Goal: Transaction & Acquisition: Purchase product/service

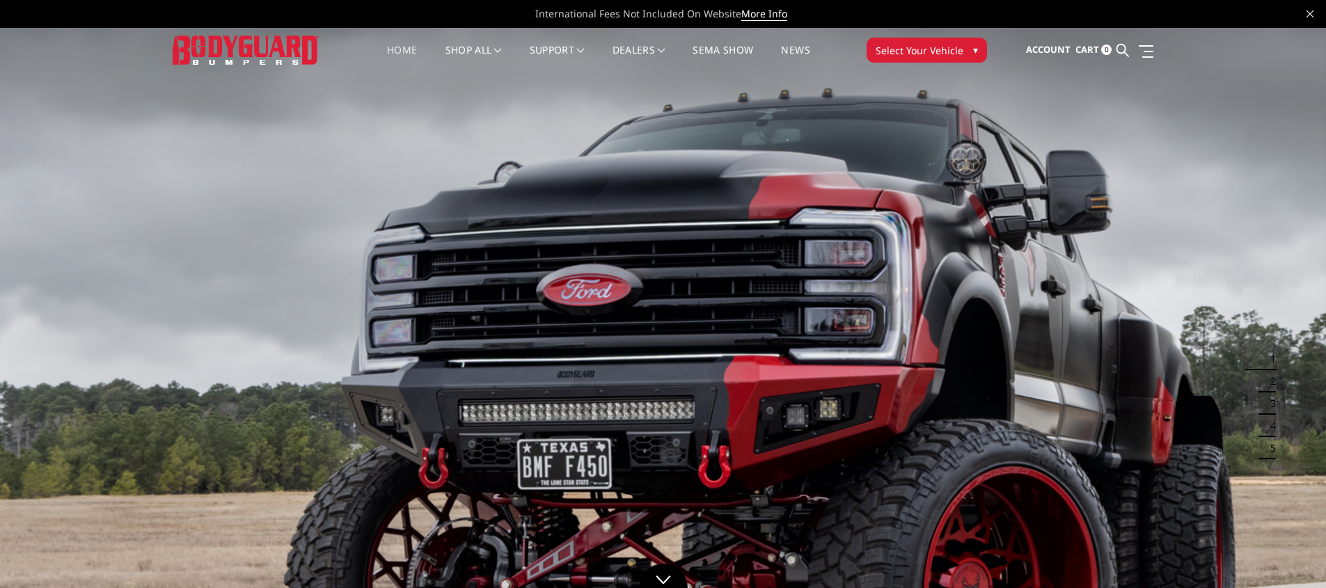
click at [917, 49] on span "Select Your Vehicle" at bounding box center [920, 50] width 88 height 15
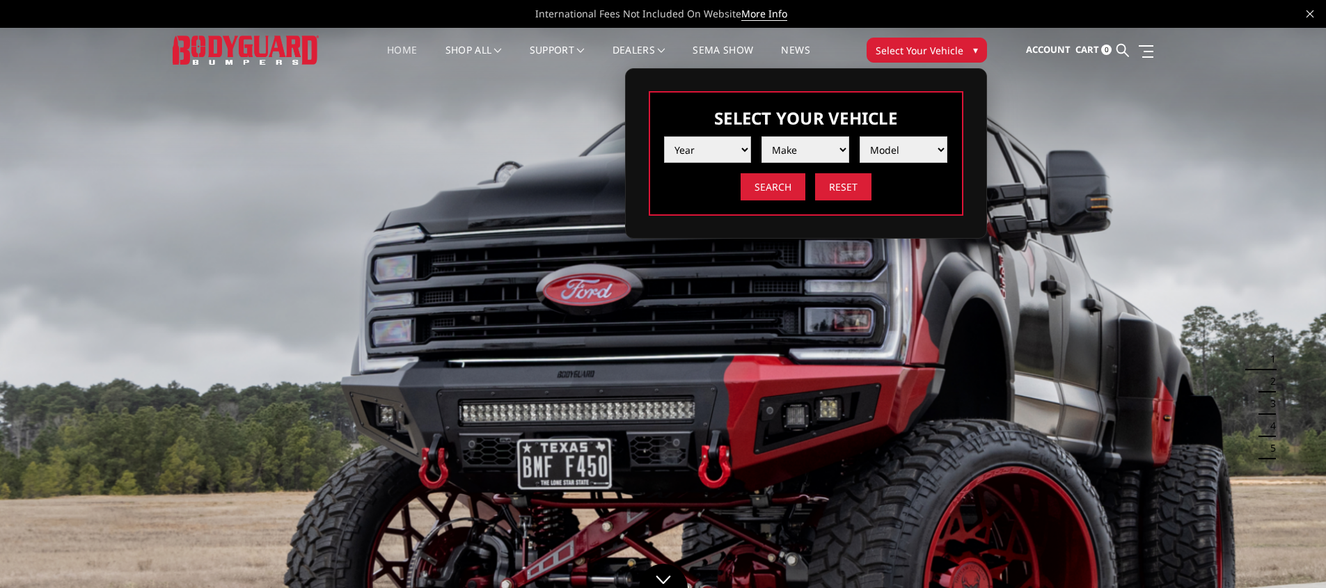
click at [692, 154] on select "Year [DATE] 2024 2023 2022 2021 2020 2019 2018 2017 2016 2015 2014 2013 2012 20…" at bounding box center [708, 149] width 88 height 26
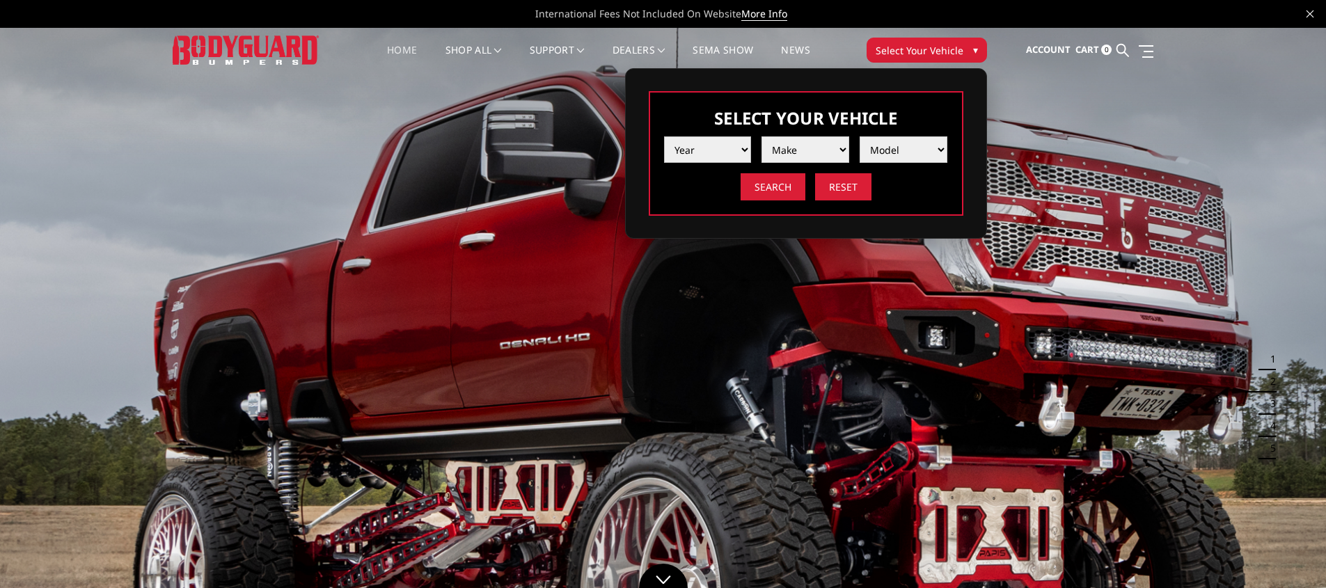
select select "yr_2025"
click at [664, 136] on select "Year [DATE] 2024 2023 2022 2021 2020 2019 2018 2017 2016 2015 2014 2013 2012 20…" at bounding box center [708, 149] width 88 height 26
select select "mk_chevrolet"
click at [761, 136] on select "Make Chevrolet Ford GMC Ram Toyota" at bounding box center [805, 149] width 88 height 26
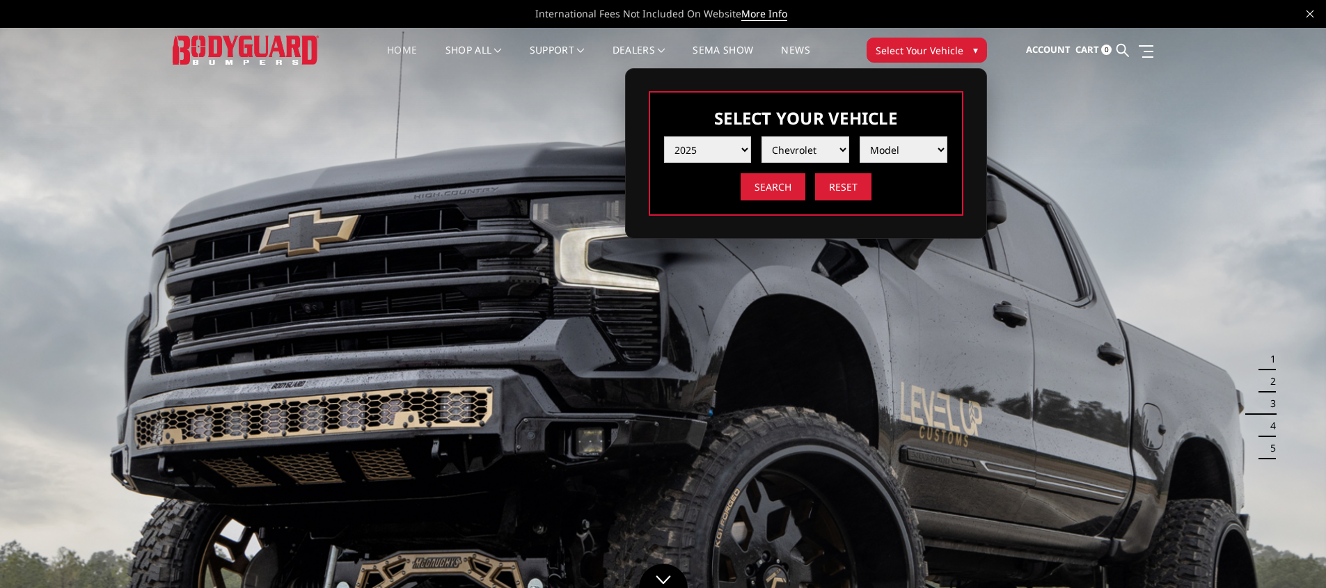
select select "md_silverado-4500-5500-6500"
click at [860, 136] on select "Model Silverado 1500 Silverado 2500 / 3500 Silverado 4500 / 5500 / 6500" at bounding box center [904, 149] width 88 height 26
click at [759, 182] on input "Search" at bounding box center [773, 186] width 65 height 27
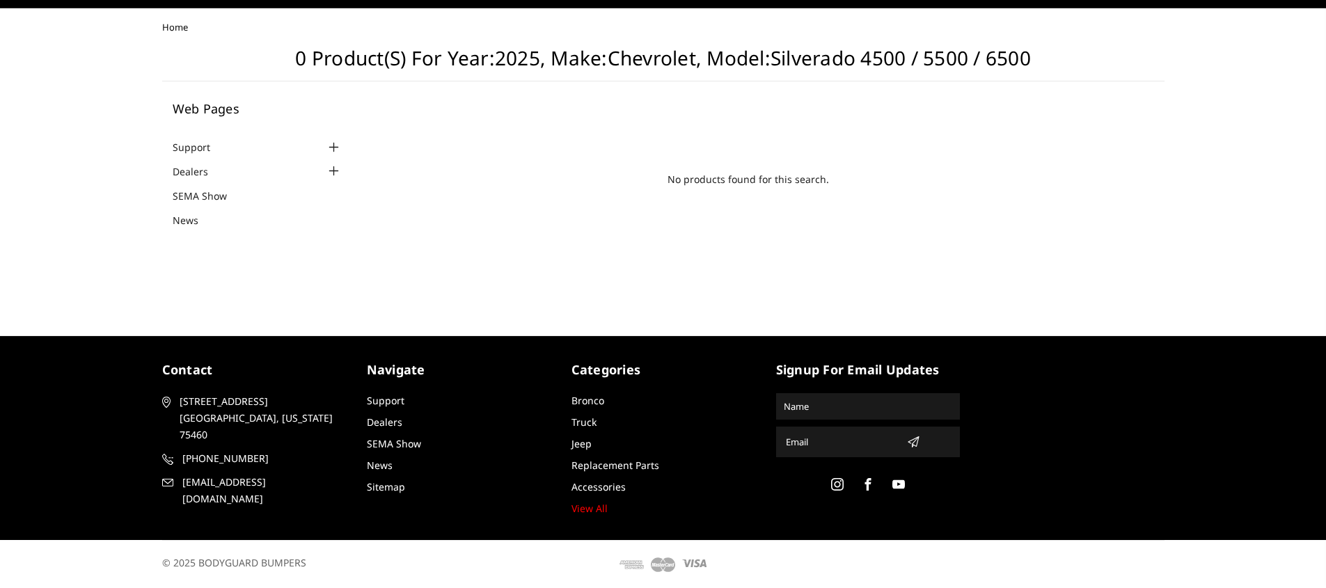
scroll to position [24, 0]
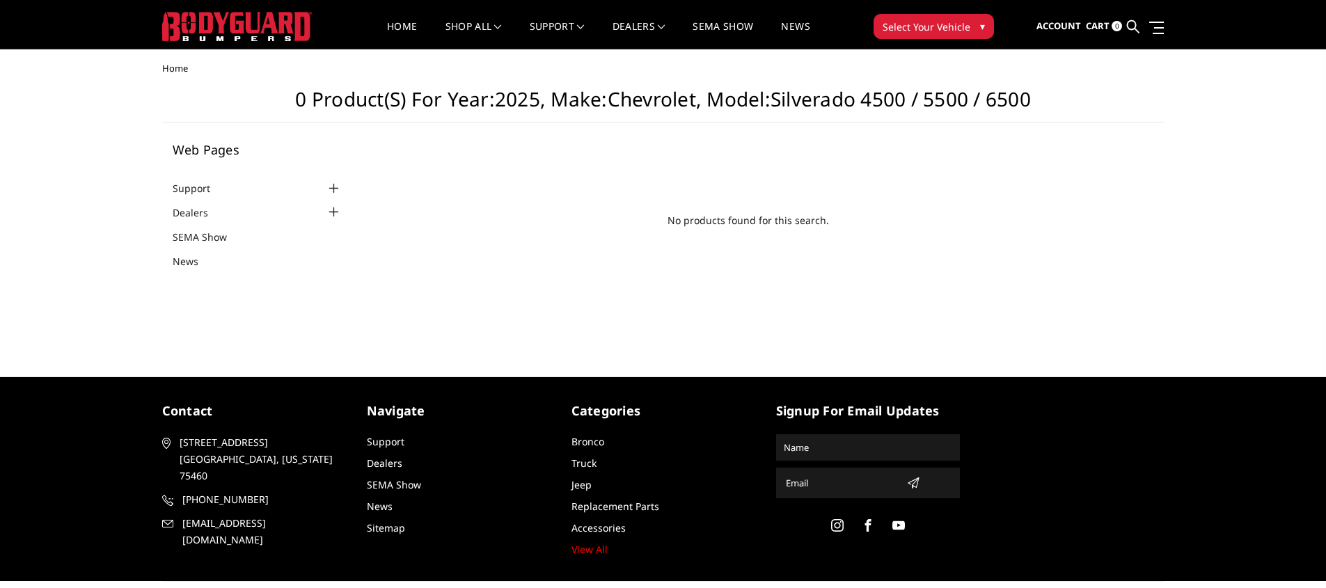
click at [921, 27] on span "Select Your Vehicle" at bounding box center [927, 26] width 88 height 15
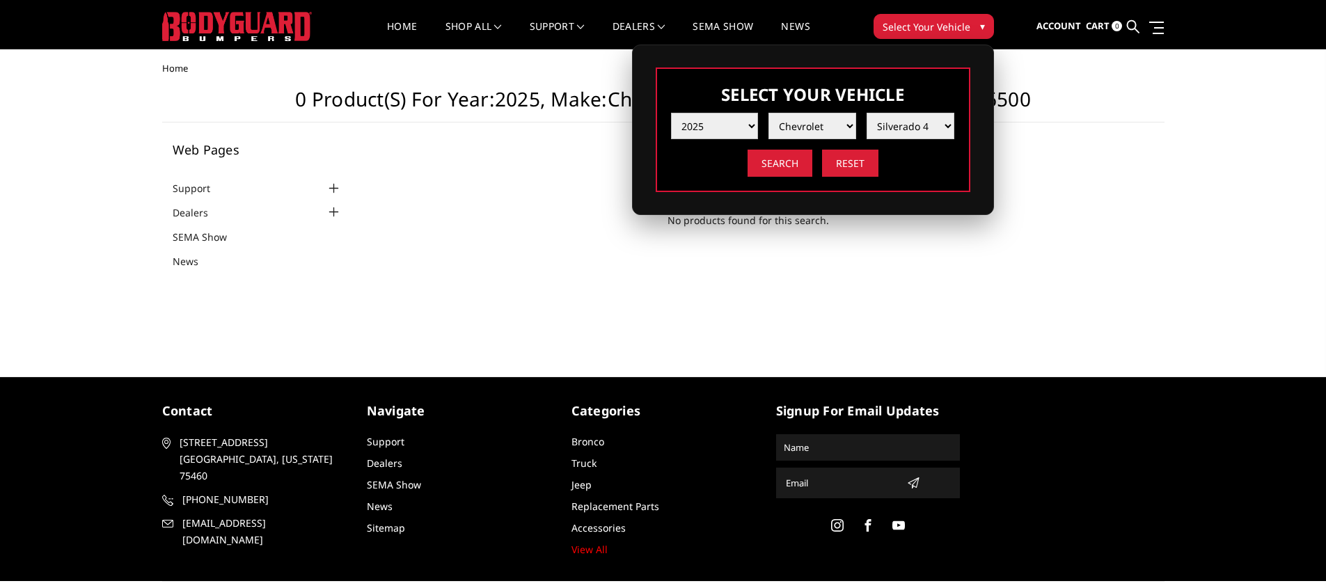
click at [734, 118] on select "Year [DATE] 2024 2023 2022 2021 2020 2019 2018 2017 2016 2015 2014 2013 2012 20…" at bounding box center [715, 126] width 88 height 26
select select "yr_2024"
click at [671, 113] on select "Year [DATE] 2024 2023 2022 2021 2020 2019 2018 2017 2016 2015 2014 2013 2012 20…" at bounding box center [715, 126] width 88 height 26
select select "-1"
click at [760, 157] on input "Search" at bounding box center [780, 163] width 65 height 27
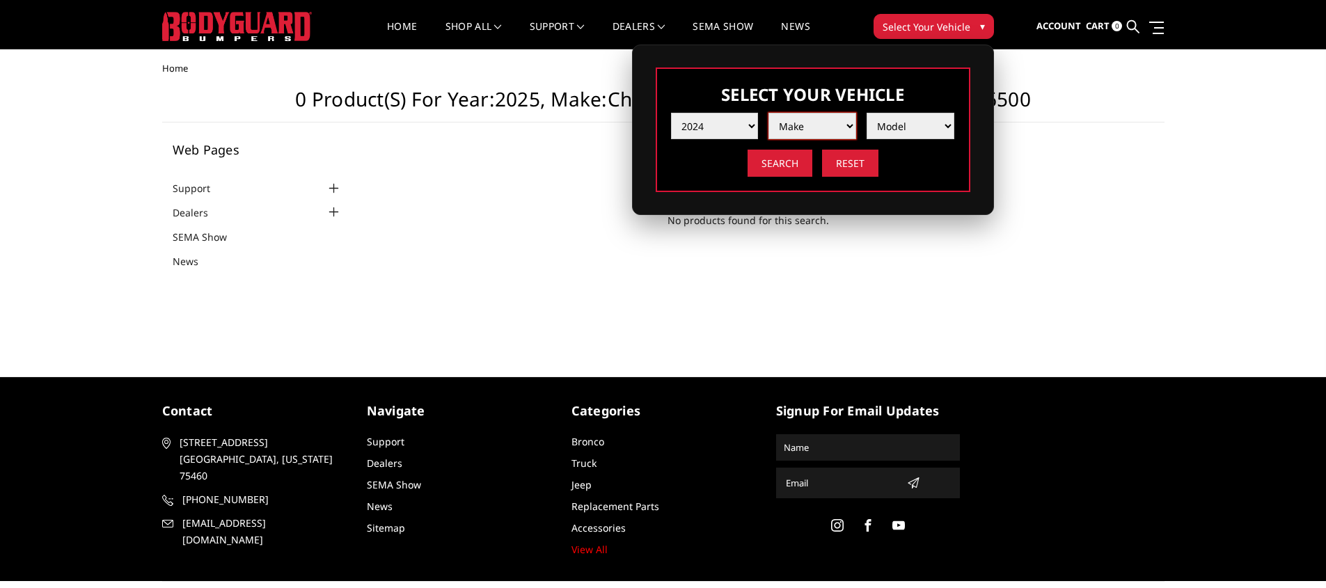
click at [817, 132] on select "Make Chevrolet Ford GMC Ram Toyota" at bounding box center [812, 126] width 88 height 26
select select "mk_chevrolet"
click at [768, 113] on select "Make Chevrolet Ford GMC Ram Toyota" at bounding box center [812, 126] width 88 height 26
select select "md_silverado-4500-5500-6500"
click at [867, 113] on select "Model Silverado 1500 Silverado 2500 / 3500 Silverado 4500 / 5500 / 6500" at bounding box center [911, 126] width 88 height 26
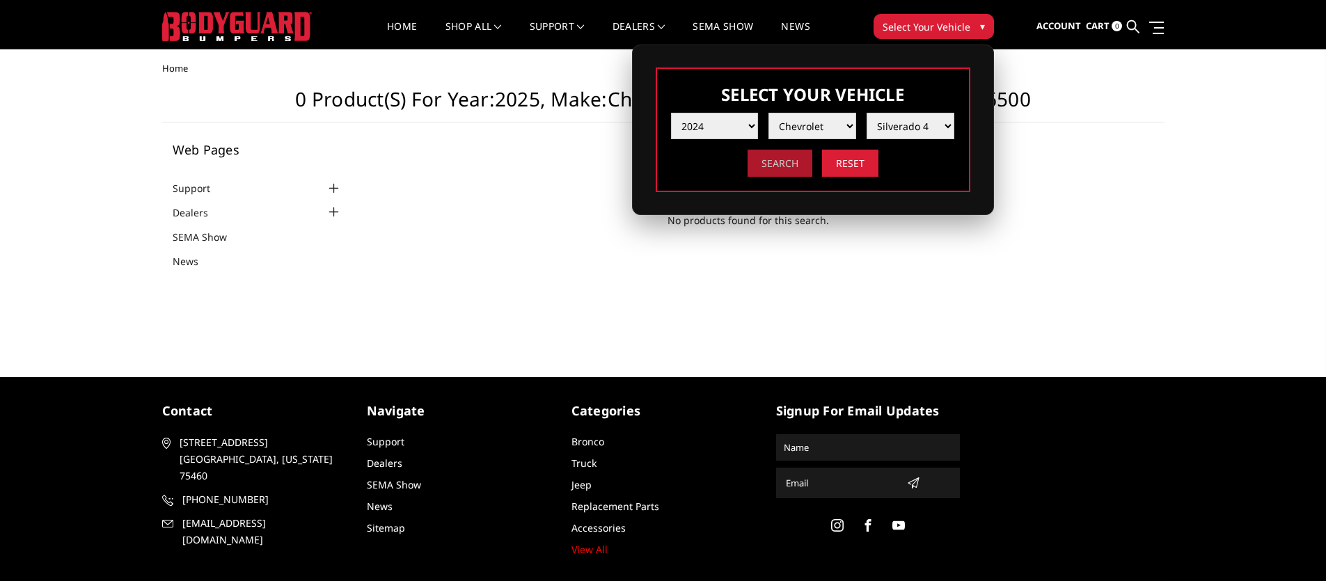
click at [786, 168] on input "Search" at bounding box center [780, 163] width 65 height 27
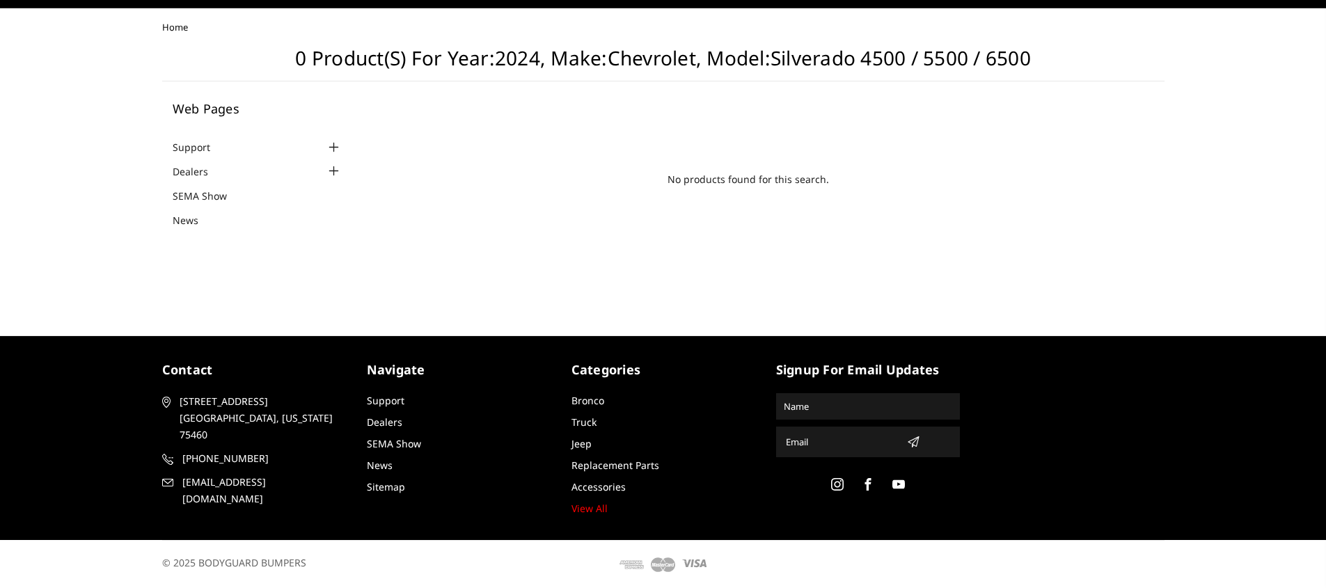
scroll to position [24, 0]
